Goal: Task Accomplishment & Management: Use online tool/utility

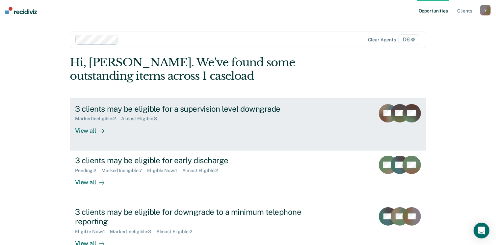
click at [86, 132] on div "View all" at bounding box center [93, 128] width 37 height 13
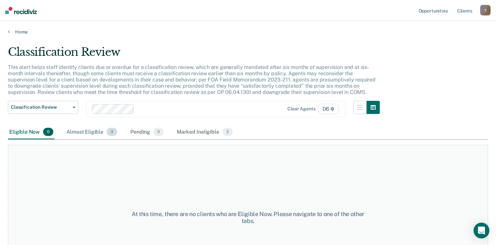
click at [106, 129] on div "Almost Eligible 3" at bounding box center [91, 132] width 53 height 14
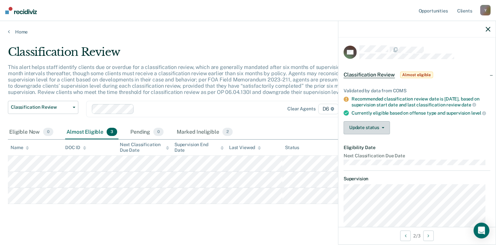
click at [377, 134] on button "Update status" at bounding box center [367, 127] width 46 height 13
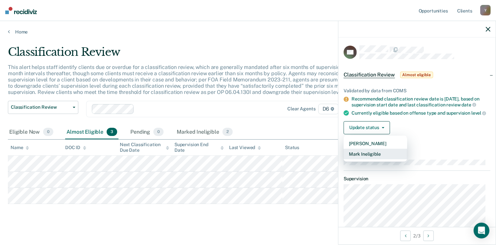
click at [366, 159] on button "Mark Ineligible" at bounding box center [376, 154] width 64 height 11
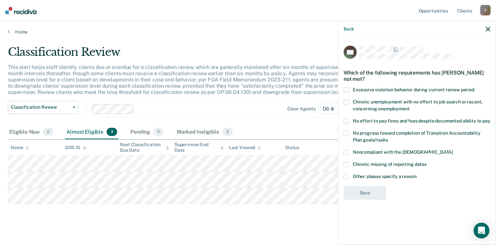
click at [347, 177] on span at bounding box center [346, 176] width 5 height 5
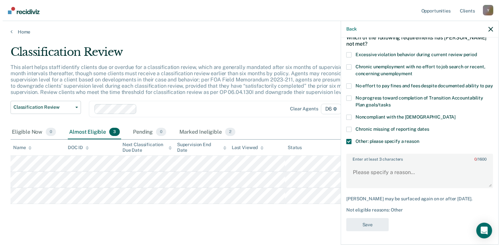
scroll to position [40, 0]
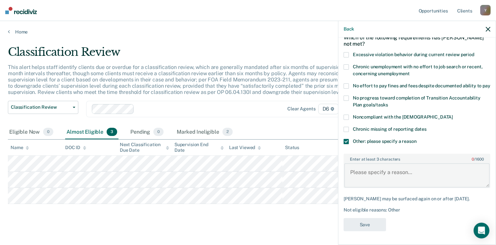
click at [412, 172] on textarea "Enter at least 3 characters 0 / 1600" at bounding box center [416, 176] width 145 height 24
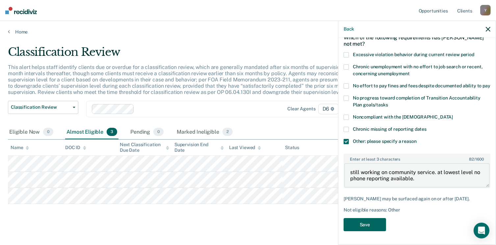
type textarea "still working on community service. at lowest level no phone reporting availabl…"
click at [363, 225] on button "Save" at bounding box center [365, 224] width 42 height 13
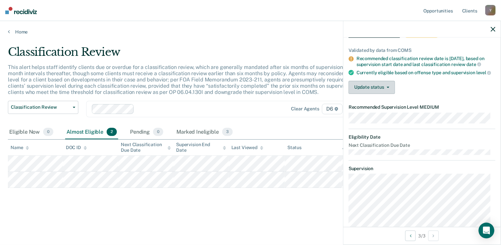
click at [382, 94] on button "Update status" at bounding box center [371, 87] width 46 height 13
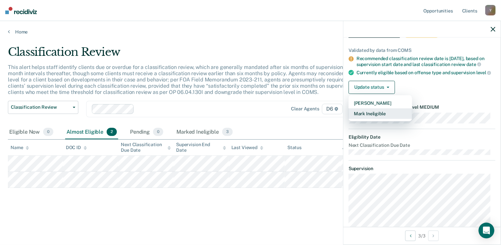
click at [374, 117] on button "Mark Ineligible" at bounding box center [380, 114] width 64 height 11
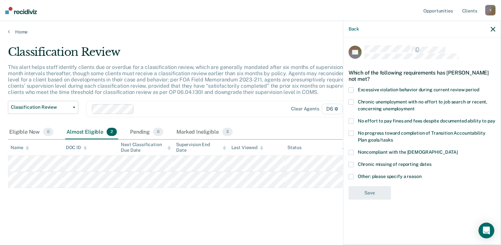
click at [353, 89] on span at bounding box center [350, 90] width 5 height 5
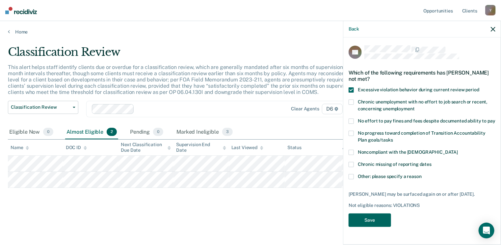
click at [387, 223] on button "Save" at bounding box center [369, 220] width 42 height 13
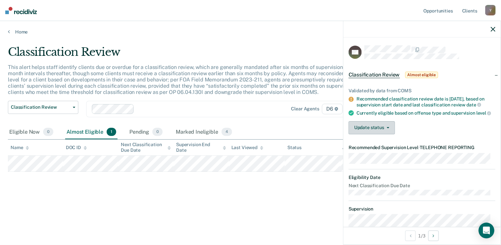
click at [369, 129] on button "Update status" at bounding box center [371, 127] width 46 height 13
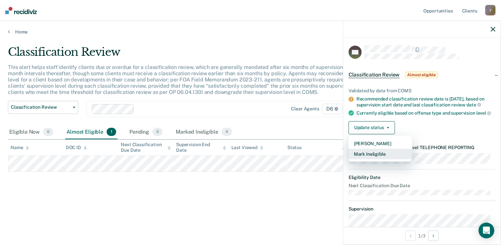
click at [381, 158] on button "Mark Ineligible" at bounding box center [380, 154] width 64 height 11
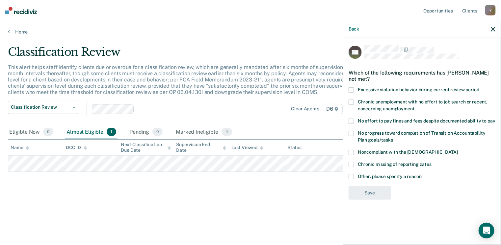
click at [352, 178] on span at bounding box center [350, 176] width 5 height 5
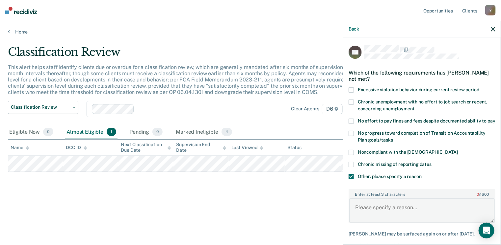
click at [429, 215] on textarea "Enter at least 3 characters 0 / 1600" at bounding box center [421, 211] width 145 height 24
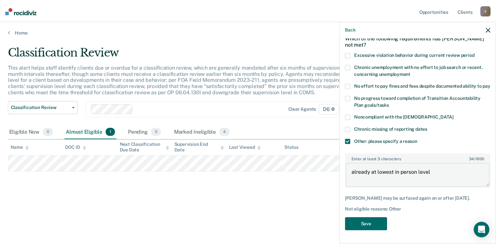
scroll to position [40, 0]
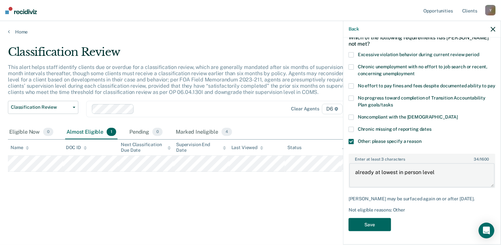
type textarea "already at lowest in person level"
click at [375, 223] on button "Save" at bounding box center [369, 224] width 42 height 13
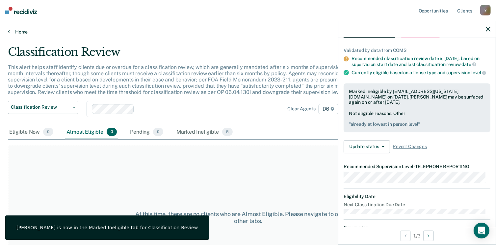
click at [18, 31] on link "Home" at bounding box center [248, 32] width 480 height 6
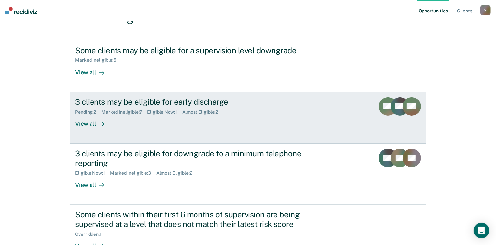
scroll to position [66, 0]
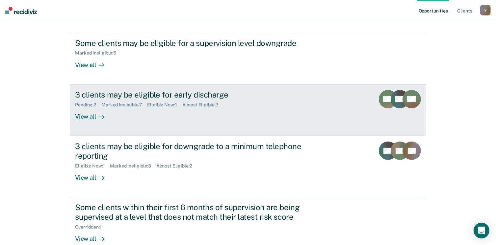
click at [154, 95] on div "3 clients may be eligible for early discharge" at bounding box center [190, 95] width 231 height 10
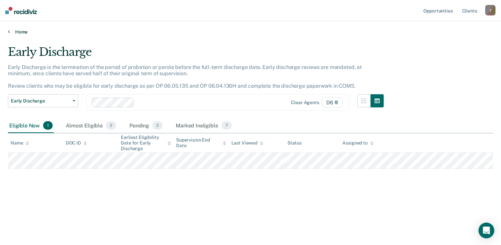
click at [24, 31] on link "Home" at bounding box center [250, 32] width 485 height 6
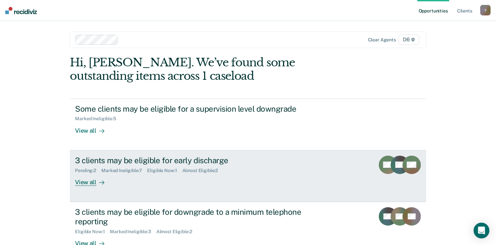
click at [184, 165] on div "3 clients may be eligible for early discharge" at bounding box center [190, 161] width 231 height 10
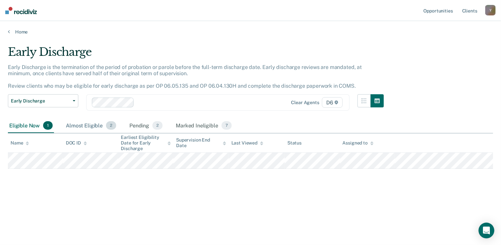
click at [92, 127] on div "Almost Eligible 2" at bounding box center [90, 126] width 53 height 14
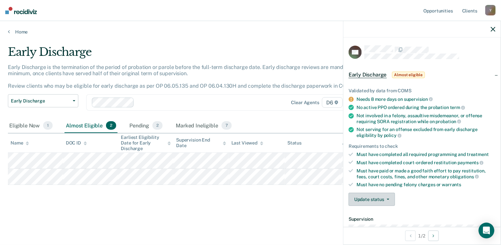
click at [384, 198] on button "Update status" at bounding box center [371, 199] width 46 height 13
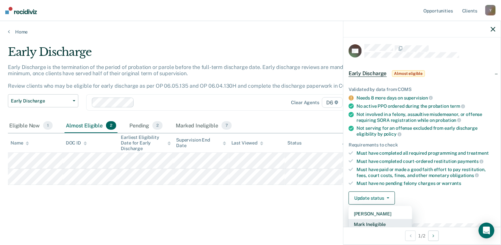
click at [374, 220] on button "Mark Ineligible" at bounding box center [380, 224] width 64 height 11
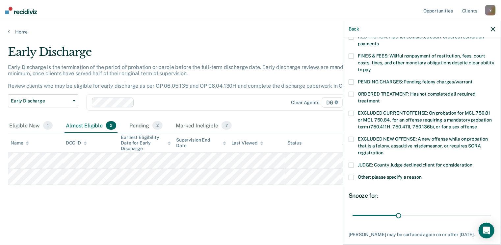
scroll to position [199, 0]
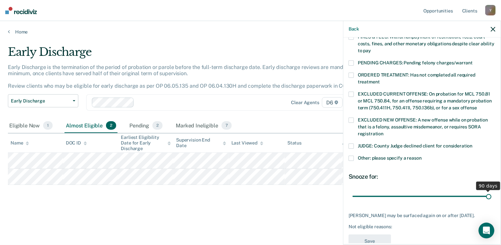
drag, startPoint x: 396, startPoint y: 190, endPoint x: 496, endPoint y: 189, distance: 100.0
type input "90"
click at [491, 191] on input "range" at bounding box center [421, 197] width 139 height 12
click at [351, 156] on span at bounding box center [350, 158] width 5 height 5
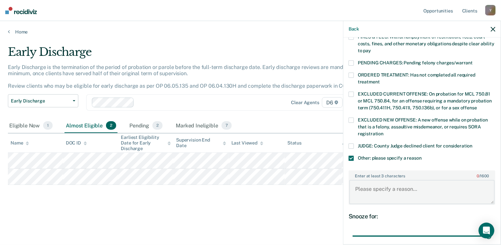
drag, startPoint x: 387, startPoint y: 182, endPoint x: 382, endPoint y: 175, distance: 8.2
click at [387, 181] on textarea "Enter at least 3 characters 0 / 1600" at bounding box center [421, 192] width 145 height 24
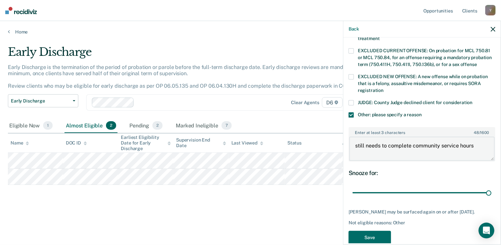
scroll to position [246, 0]
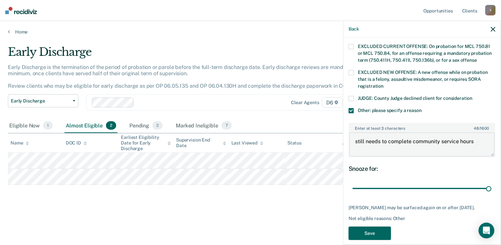
type textarea "still needs to complete community service hours"
click at [367, 227] on button "Save" at bounding box center [369, 233] width 42 height 13
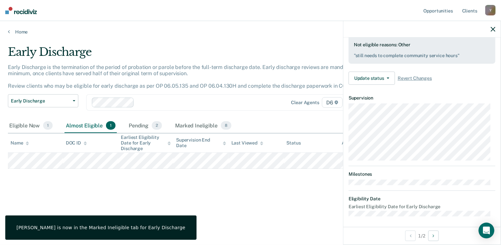
scroll to position [121, 0]
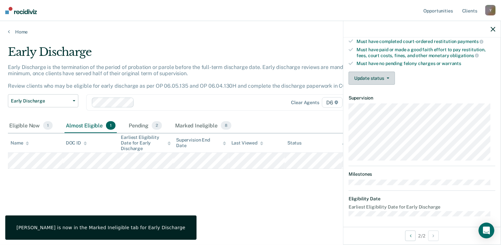
click at [381, 80] on button "Update status" at bounding box center [371, 78] width 46 height 13
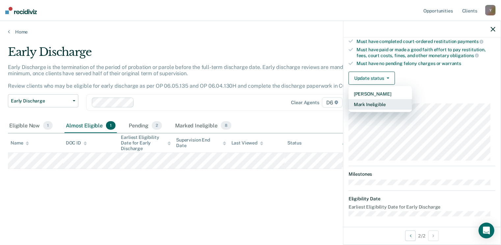
click at [375, 101] on button "Mark Ineligible" at bounding box center [380, 104] width 64 height 11
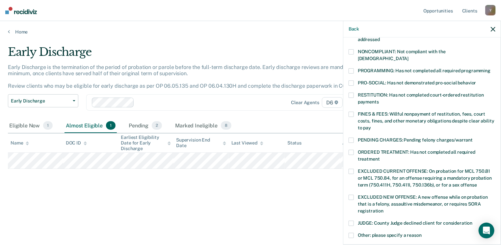
click at [355, 52] on label "NONCOMPLIANT: Not compliant with the order of supervision" at bounding box center [421, 56] width 147 height 14
drag, startPoint x: 355, startPoint y: 52, endPoint x: 435, endPoint y: 35, distance: 81.1
click at [435, 35] on div "Back" at bounding box center [421, 29] width 157 height 16
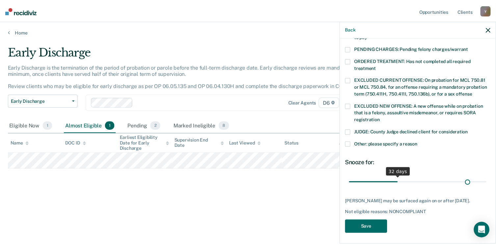
scroll to position [213, 0]
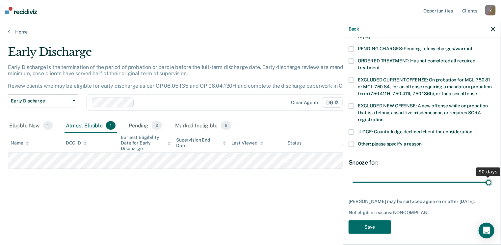
drag, startPoint x: 397, startPoint y: 174, endPoint x: 503, endPoint y: 177, distance: 105.3
type input "90"
click at [491, 177] on input "range" at bounding box center [421, 183] width 139 height 12
click at [358, 229] on button "Save" at bounding box center [369, 227] width 42 height 13
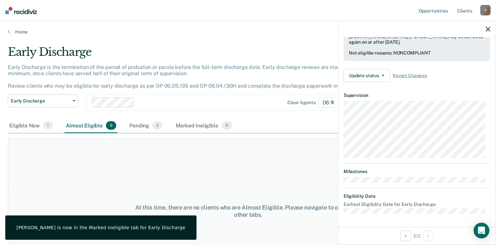
scroll to position [170, 0]
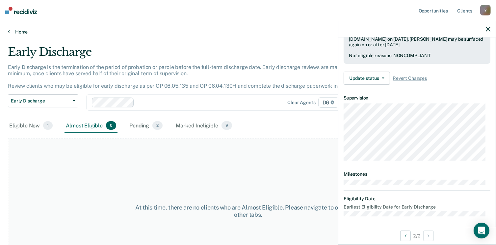
click at [24, 34] on link "Home" at bounding box center [248, 32] width 480 height 6
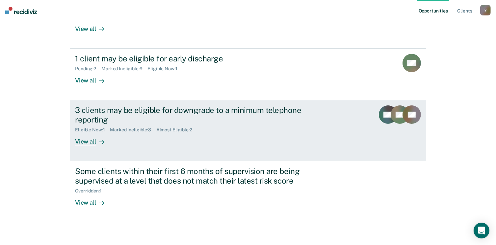
scroll to position [105, 0]
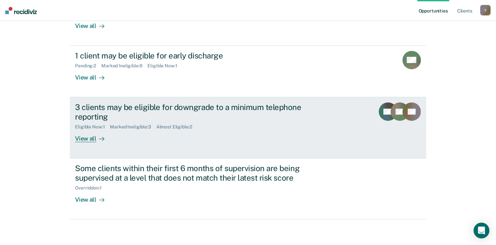
click at [241, 108] on div "3 clients may be eligible for downgrade to a minimum telephone reporting" at bounding box center [190, 112] width 231 height 19
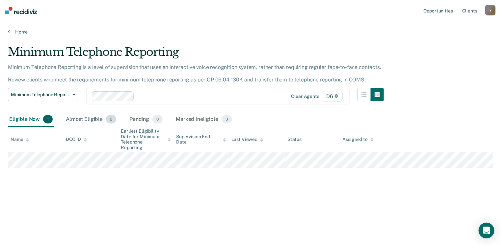
click at [96, 117] on div "Almost Eligible 2" at bounding box center [90, 120] width 53 height 14
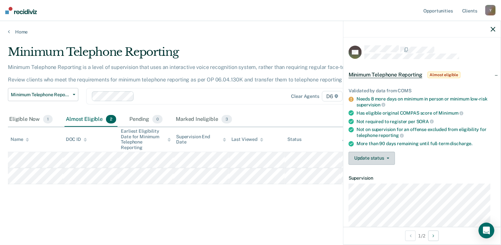
click at [381, 153] on button "Update status" at bounding box center [371, 158] width 46 height 13
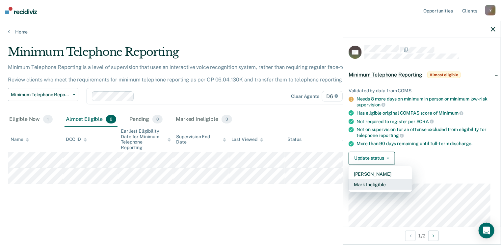
click at [375, 183] on button "Mark Ineligible" at bounding box center [380, 185] width 64 height 11
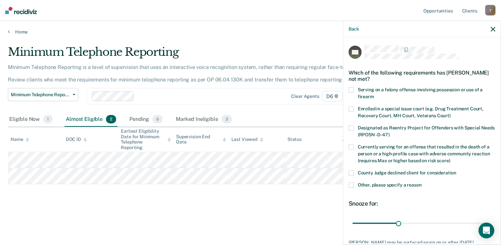
click at [351, 187] on span at bounding box center [350, 185] width 5 height 5
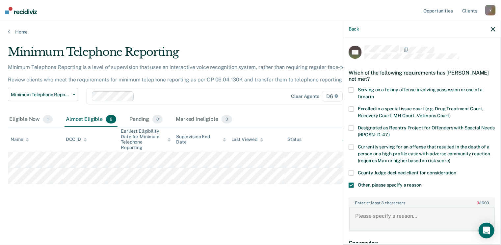
click at [420, 220] on textarea "Enter at least 3 characters 0 / 1600" at bounding box center [421, 219] width 145 height 24
type textarea "N"
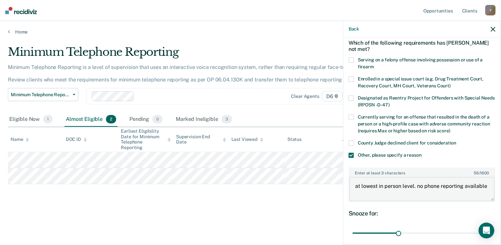
scroll to position [87, 0]
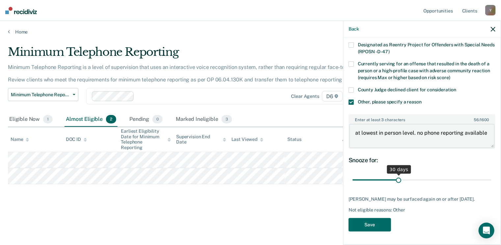
type textarea "at lowest in person level. no phone reporting available"
drag, startPoint x: 397, startPoint y: 175, endPoint x: 503, endPoint y: 191, distance: 106.5
type input "90"
click at [491, 186] on input "range" at bounding box center [421, 181] width 139 height 12
click at [364, 231] on button "Save" at bounding box center [369, 224] width 42 height 13
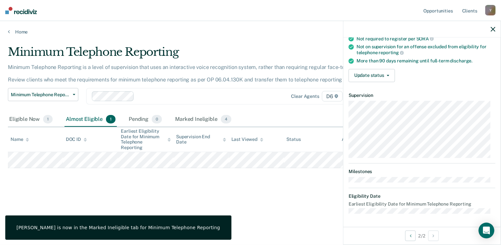
scroll to position [81, 0]
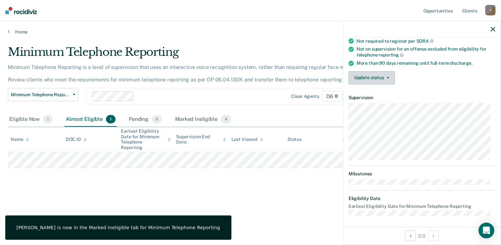
click at [372, 82] on button "Update status" at bounding box center [371, 77] width 46 height 13
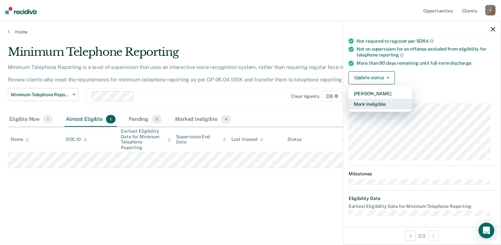
click at [373, 99] on button "Mark Ineligible" at bounding box center [380, 104] width 64 height 11
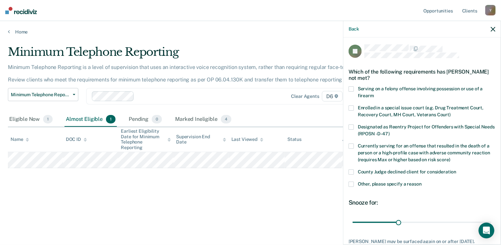
scroll to position [0, 0]
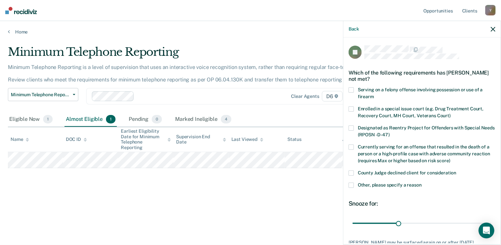
click at [351, 183] on span at bounding box center [350, 185] width 5 height 5
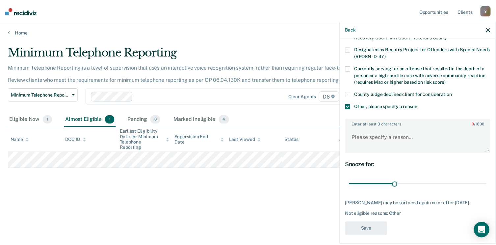
scroll to position [87, 0]
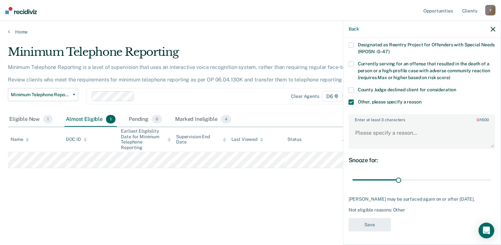
click at [422, 115] on label "Enter at least 3 characters 0 / 1600" at bounding box center [421, 118] width 145 height 7
click at [422, 124] on textarea "Enter at least 3 characters 0 / 1600" at bounding box center [421, 136] width 145 height 24
click at [426, 135] on textarea "Enter at least 3 characters 0 / 1600" at bounding box center [421, 136] width 145 height 24
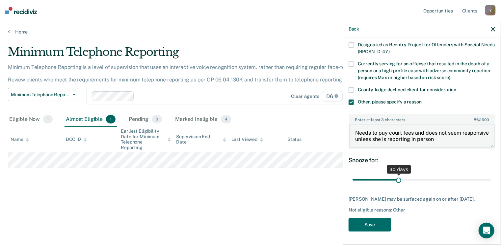
type textarea "Needs to pay court fees and does not seem responsive unless she is reporting in…"
drag, startPoint x: 395, startPoint y: 175, endPoint x: 503, endPoint y: 175, distance: 107.6
type input "90"
click at [491, 175] on input "range" at bounding box center [421, 181] width 139 height 12
click at [367, 228] on button "Save" at bounding box center [369, 224] width 42 height 13
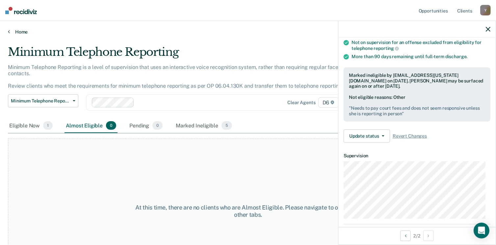
click at [24, 32] on link "Home" at bounding box center [248, 32] width 480 height 6
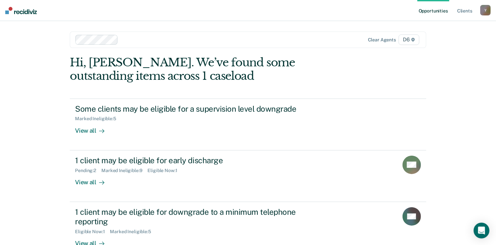
drag, startPoint x: 24, startPoint y: 32, endPoint x: 171, endPoint y: 28, distance: 147.1
click at [171, 28] on main "Clear agents D6 Hi, Krista. We’ve found some outstanding items across 1 caseloa…" at bounding box center [248, 178] width 372 height 314
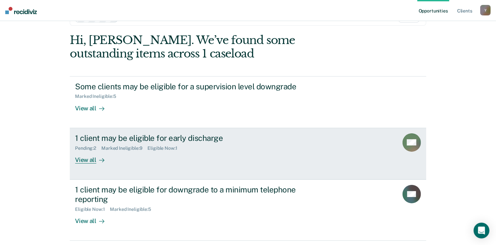
scroll to position [66, 0]
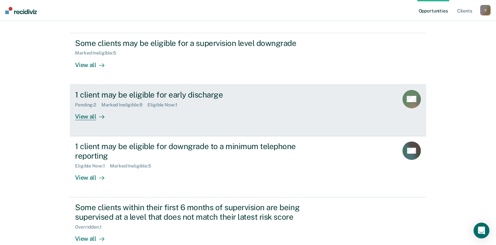
click at [105, 99] on div "1 client may be eligible for early discharge" at bounding box center [190, 95] width 231 height 10
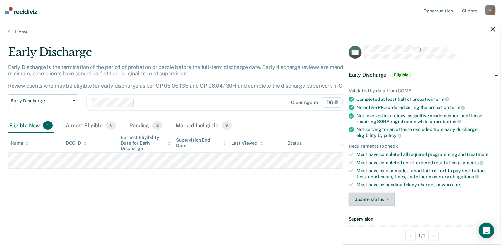
click at [384, 199] on span "button" at bounding box center [386, 199] width 5 height 1
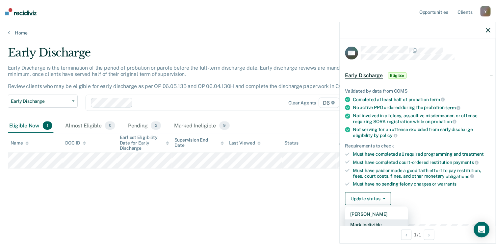
scroll to position [1, 0]
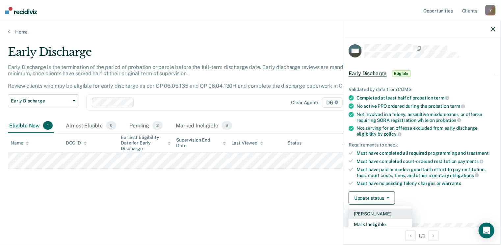
click at [380, 212] on button "Mark Pending" at bounding box center [380, 214] width 64 height 11
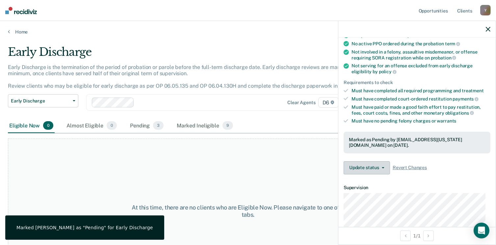
scroll to position [67, 0]
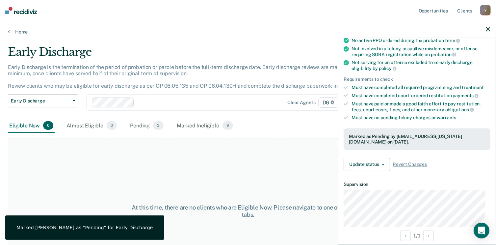
click at [487, 30] on icon "button" at bounding box center [488, 29] width 5 height 5
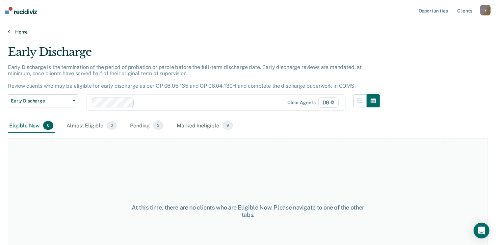
click at [19, 32] on link "Home" at bounding box center [248, 32] width 480 height 6
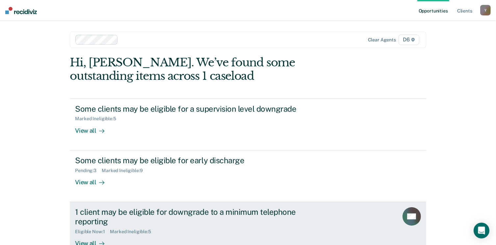
click at [100, 220] on div "1 client may be eligible for downgrade to a minimum telephone reporting" at bounding box center [190, 217] width 231 height 19
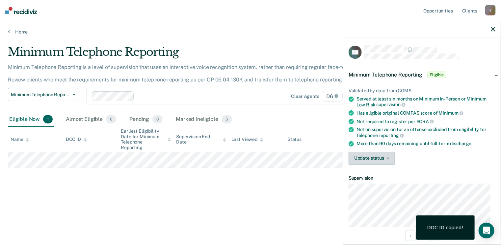
click at [375, 160] on button "Update status" at bounding box center [371, 158] width 46 height 13
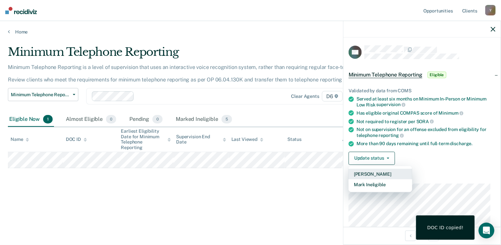
click at [372, 173] on button "Mark Pending" at bounding box center [380, 174] width 64 height 11
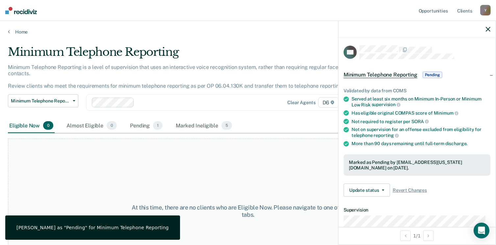
click at [141, 173] on div "At this time, there are no clients who are Eligible Now. Please navigate to one…" at bounding box center [248, 211] width 480 height 145
click at [490, 29] on icon "button" at bounding box center [488, 29] width 5 height 5
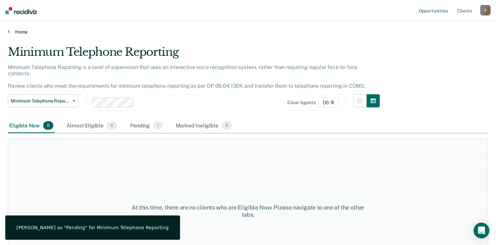
click at [17, 33] on link "Home" at bounding box center [248, 32] width 480 height 6
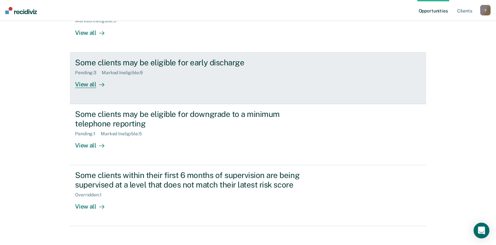
scroll to position [99, 0]
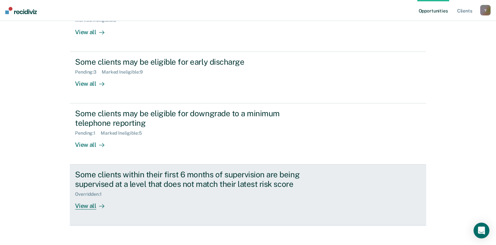
click at [106, 174] on div "Some clients within their first 6 months of supervision are being supervised at…" at bounding box center [190, 179] width 231 height 19
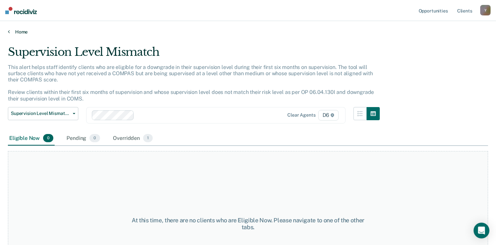
click at [25, 33] on link "Home" at bounding box center [248, 32] width 480 height 6
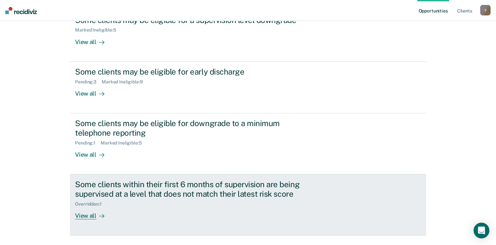
scroll to position [99, 0]
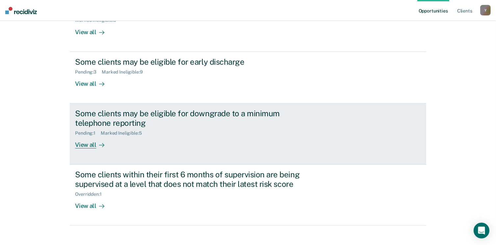
click at [123, 127] on div "Some clients may be eligible for downgrade to a minimum telephone reporting" at bounding box center [190, 118] width 231 height 19
